Goal: Task Accomplishment & Management: Use online tool/utility

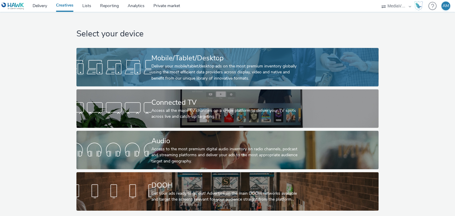
click at [198, 67] on div "Deliver your mobile/tablet/desktop ads on the most premium inventory globally u…" at bounding box center [226, 72] width 150 height 18
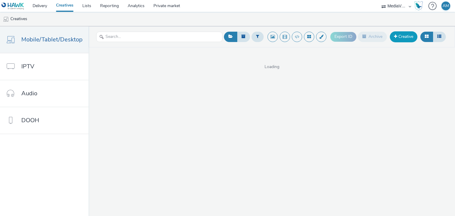
click at [396, 42] on link "Creative" at bounding box center [404, 36] width 28 height 11
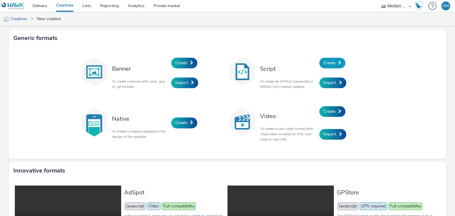
click at [325, 62] on span "Create" at bounding box center [330, 63] width 12 height 6
click at [187, 67] on link "Create" at bounding box center [184, 63] width 26 height 11
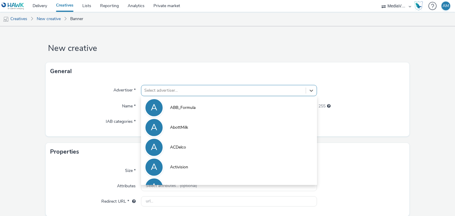
click at [180, 91] on div at bounding box center [223, 90] width 158 height 7
type input "mcv"
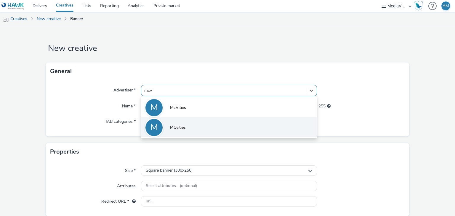
click at [197, 126] on li "M MCvities‏" at bounding box center [229, 127] width 176 height 20
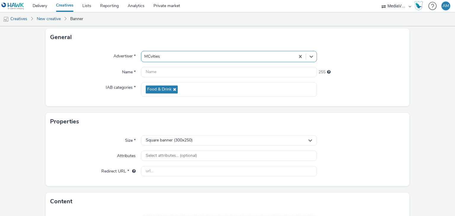
scroll to position [34, 0]
click at [219, 144] on div "Square banner (300x250)" at bounding box center [229, 140] width 176 height 10
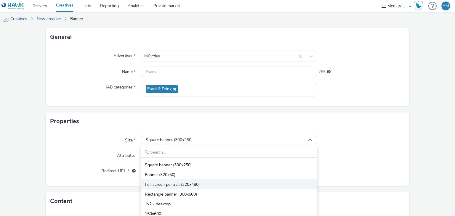
click at [210, 186] on li "Full screen portrait (320x480)" at bounding box center [228, 185] width 175 height 10
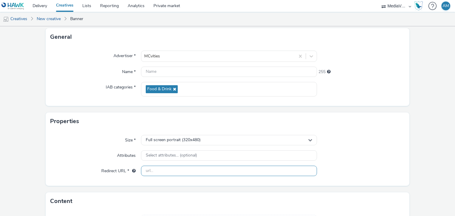
paste input "[URL][DOMAIN_NAME]"
click at [230, 175] on input "[URL][DOMAIN_NAME]" at bounding box center [229, 171] width 176 height 10
type input "[URL][DOMAIN_NAME]"
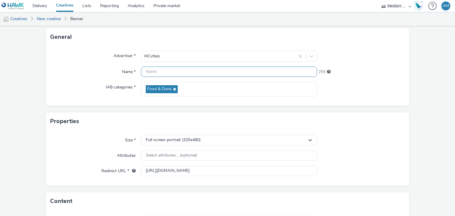
paste input "Pladis_KSA_AR_McVities_McVities_McVitiesJoy_DIR_AudienceScopeLLC_MobileMedia_Aw…"
click at [187, 71] on input "Pladis_KSA_AR_McVities_McVities_McVitiesJoy_DIR_AudienceScopeLLC_MobileMedia_Aw…" at bounding box center [229, 72] width 176 height 10
type input "Pladis_KSA_AR_McVities_McVities_McVitiesJoy_DIR_AudienceScopeLLC_MobileMedia_Aw…"
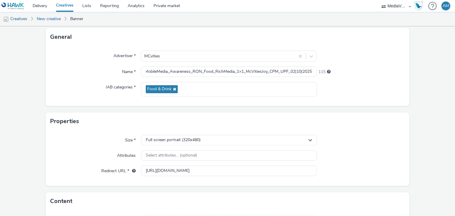
scroll to position [0, 0]
click at [354, 130] on div "Properties" at bounding box center [228, 122] width 364 height 18
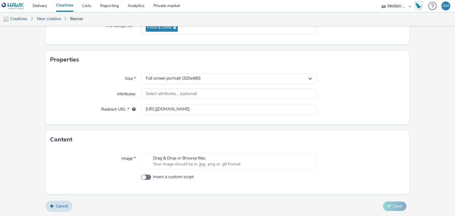
click at [199, 163] on span "Your image should be in .jpg, .png or .gif format" at bounding box center [196, 164] width 87 height 6
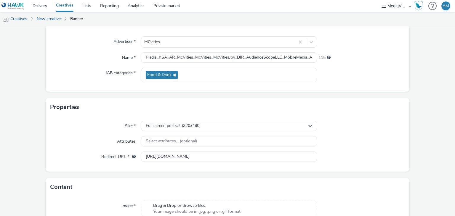
scroll to position [104, 0]
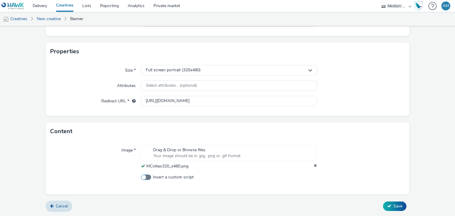
click at [170, 180] on span "Insert a custom script" at bounding box center [173, 178] width 41 height 6
click at [145, 180] on input "Insert a custom script" at bounding box center [143, 178] width 4 height 4
checkbox input "true"
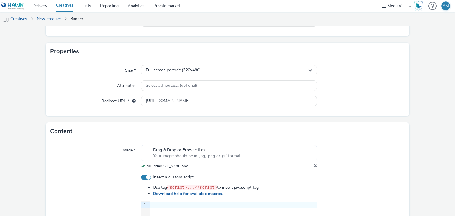
scroll to position [218, 0]
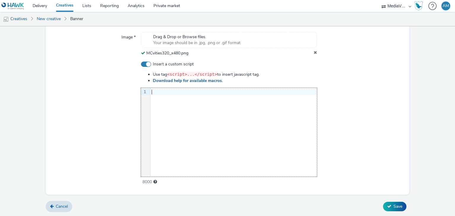
click at [183, 102] on div "9 1 ›" at bounding box center [229, 132] width 176 height 89
click at [387, 208] on icon at bounding box center [389, 206] width 4 height 4
